Goal: Communication & Community: Answer question/provide support

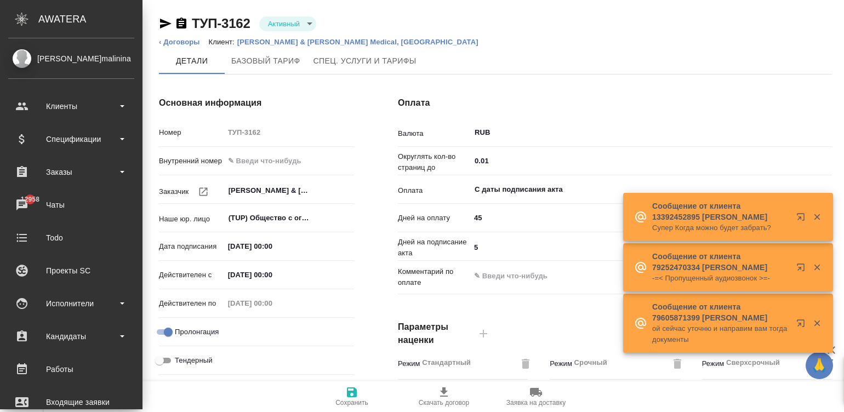
scroll to position [421, 0]
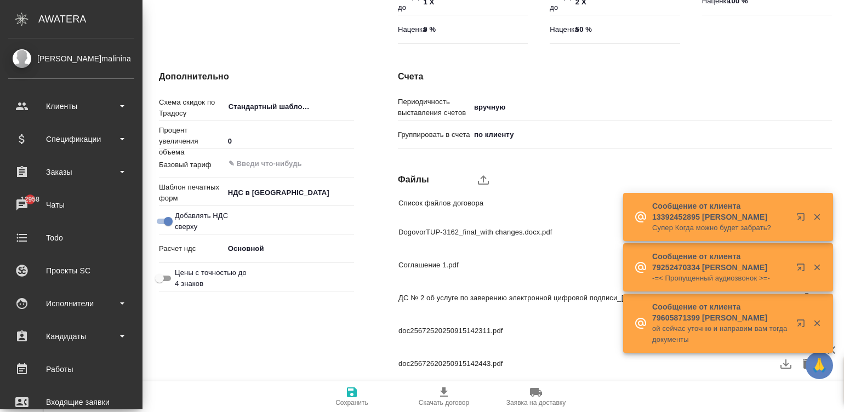
click at [27, 307] on div "Исполнители" at bounding box center [71, 303] width 126 height 16
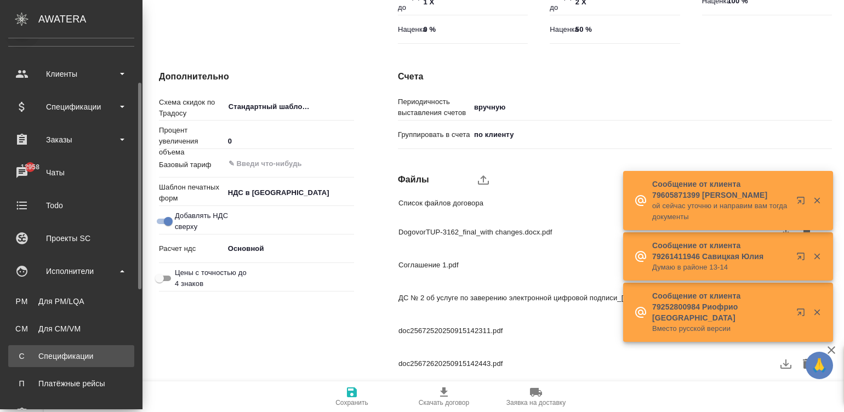
scroll to position [49, 0]
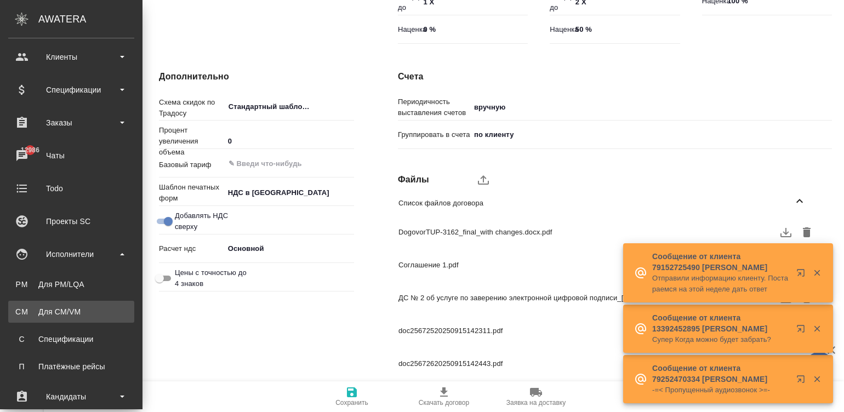
click at [48, 309] on div "Для CM/VM" at bounding box center [71, 311] width 115 height 11
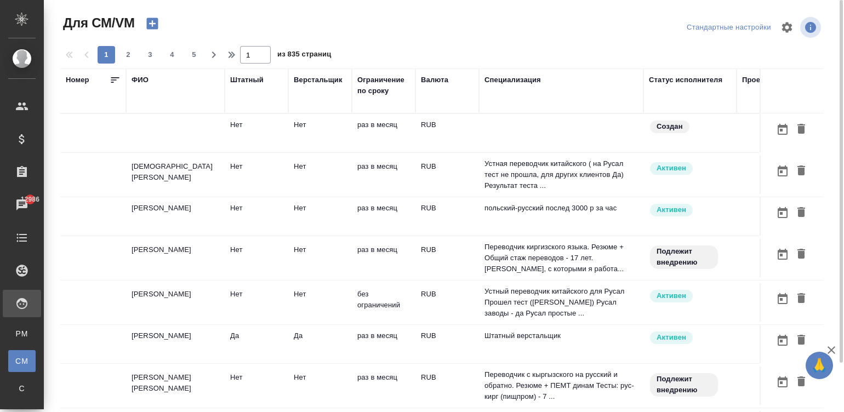
click at [524, 147] on td at bounding box center [561, 133] width 164 height 38
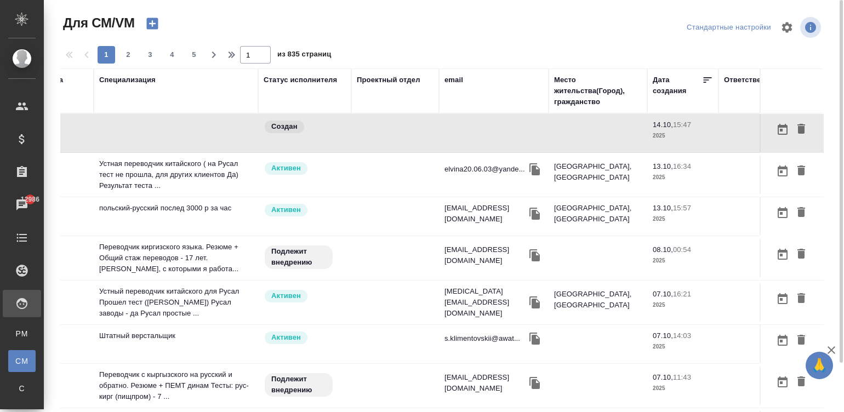
scroll to position [0, 418]
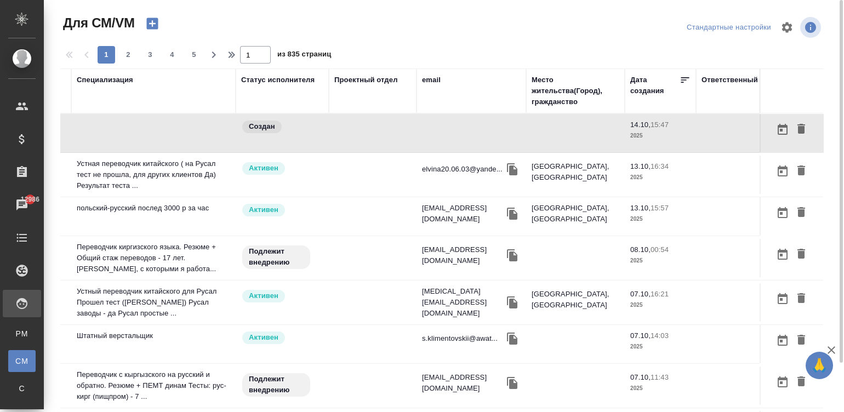
click at [422, 82] on div "email" at bounding box center [431, 80] width 19 height 11
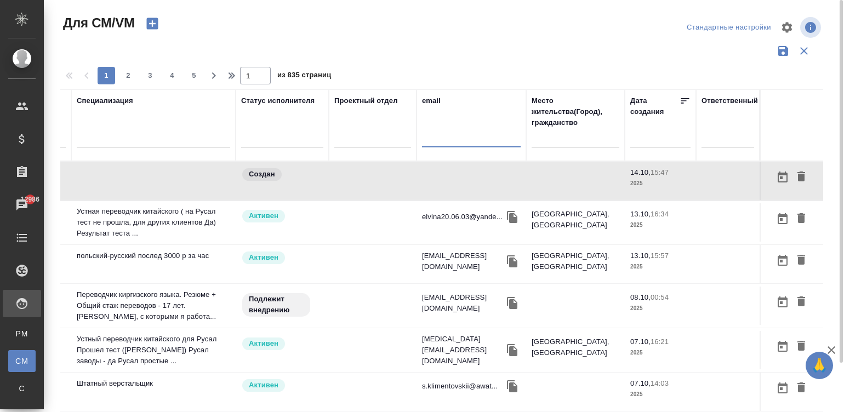
click at [452, 142] on input "text" at bounding box center [471, 141] width 99 height 14
paste input "[EMAIL_ADDRESS][DOMAIN_NAME]"
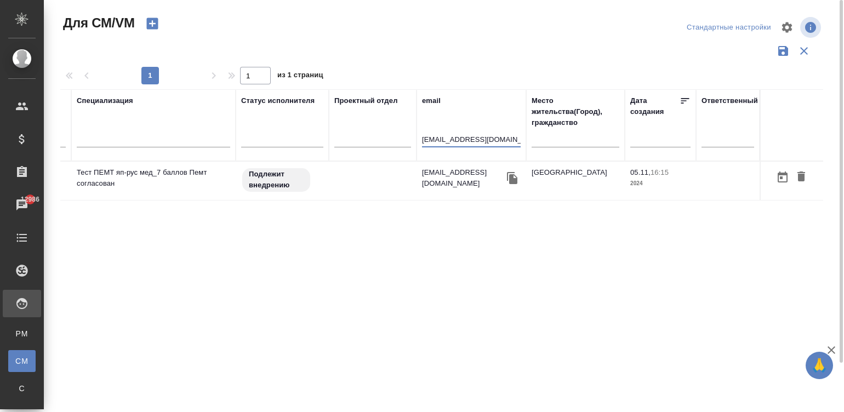
scroll to position [0, 408]
type input "[EMAIL_ADDRESS][DOMAIN_NAME]"
click at [348, 189] on td at bounding box center [373, 181] width 88 height 38
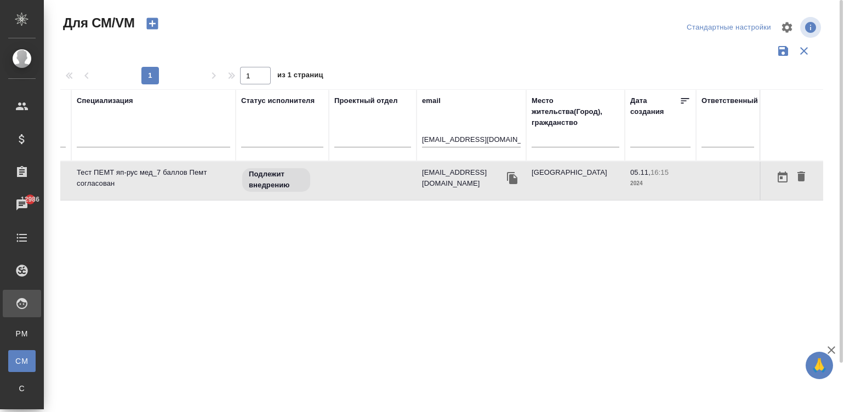
click at [348, 189] on td at bounding box center [373, 181] width 88 height 38
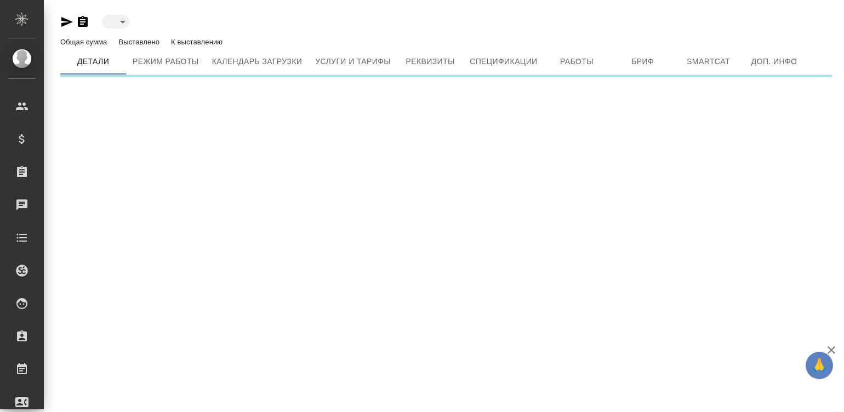
type input "toBeImplemented"
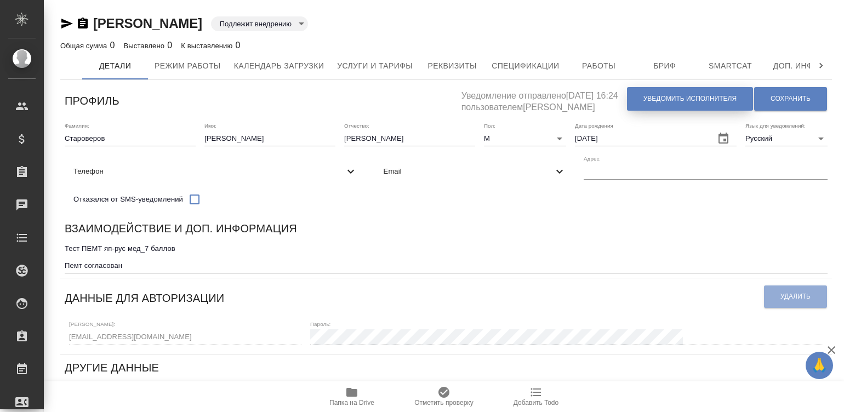
click at [685, 93] on button "Уведомить исполнителя" at bounding box center [690, 99] width 126 height 24
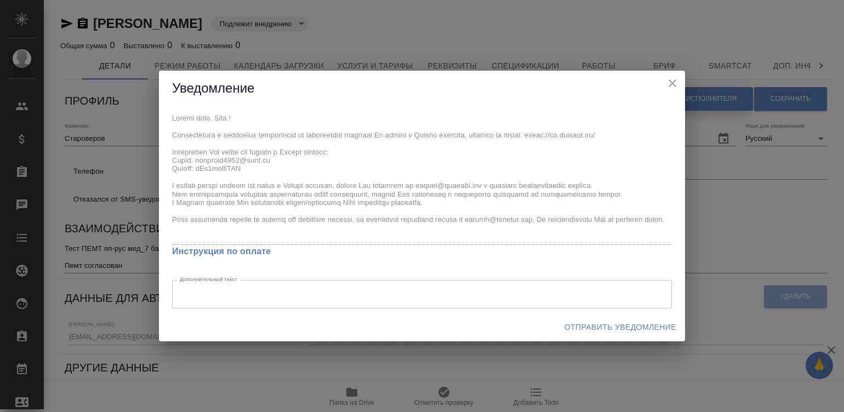
type textarea "Добрый день, Олег ! Ознакомиться с подробной информацией по выполненным работам…"
click at [160, 116] on div "x Инструкция по оплате Дополнительный текст x Дополнительный текст" at bounding box center [422, 209] width 526 height 207
click at [627, 324] on span "Отправить уведомление" at bounding box center [620, 327] width 112 height 14
